Goal: Task Accomplishment & Management: Manage account settings

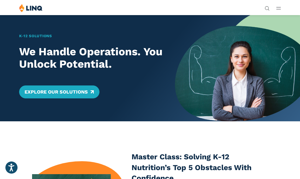
scroll to position [15, 0]
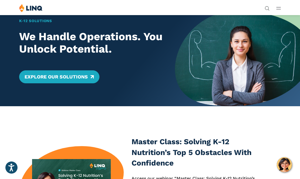
click at [279, 9] on line "Open Main Menu" at bounding box center [279, 9] width 4 height 0
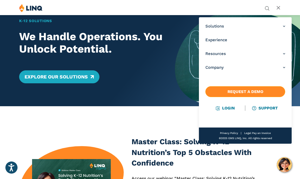
scroll to position [14, 0]
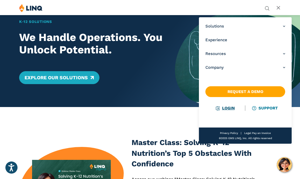
click at [229, 107] on link "Login" at bounding box center [225, 108] width 19 height 5
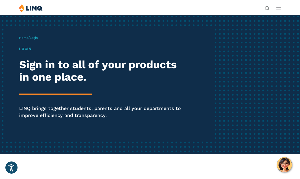
click at [278, 10] on button "Open Main Menu" at bounding box center [278, 8] width 5 height 6
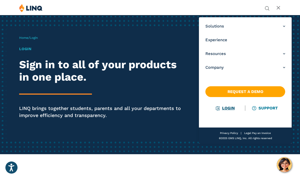
click at [229, 109] on link "Login" at bounding box center [225, 108] width 19 height 5
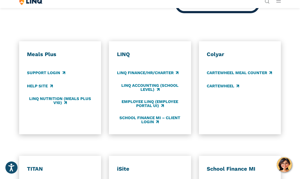
scroll to position [231, 0]
